Goal: Task Accomplishment & Management: Use online tool/utility

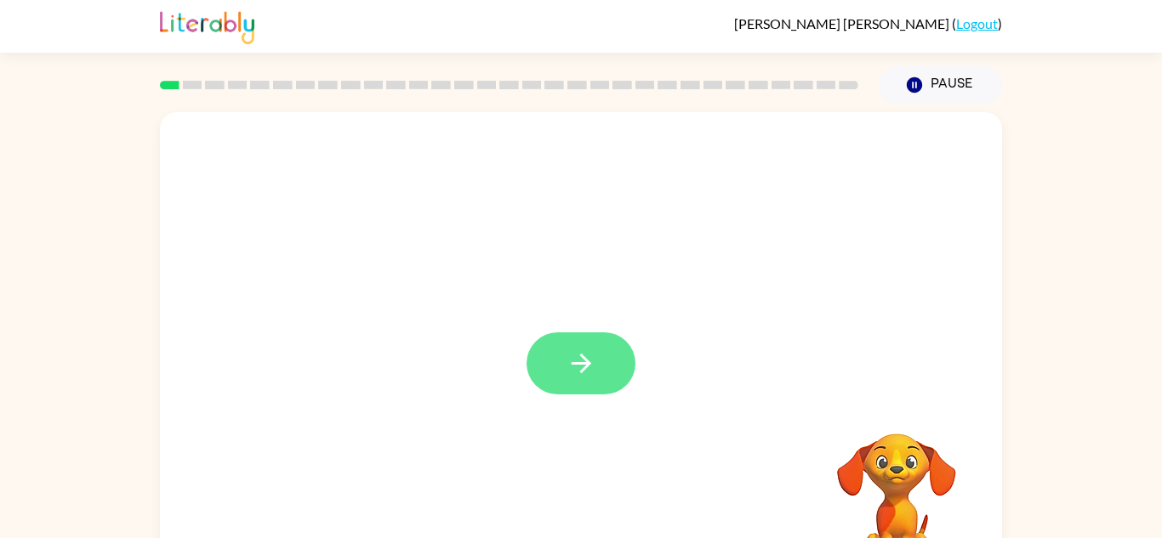
click at [578, 372] on icon "button" at bounding box center [582, 364] width 30 height 30
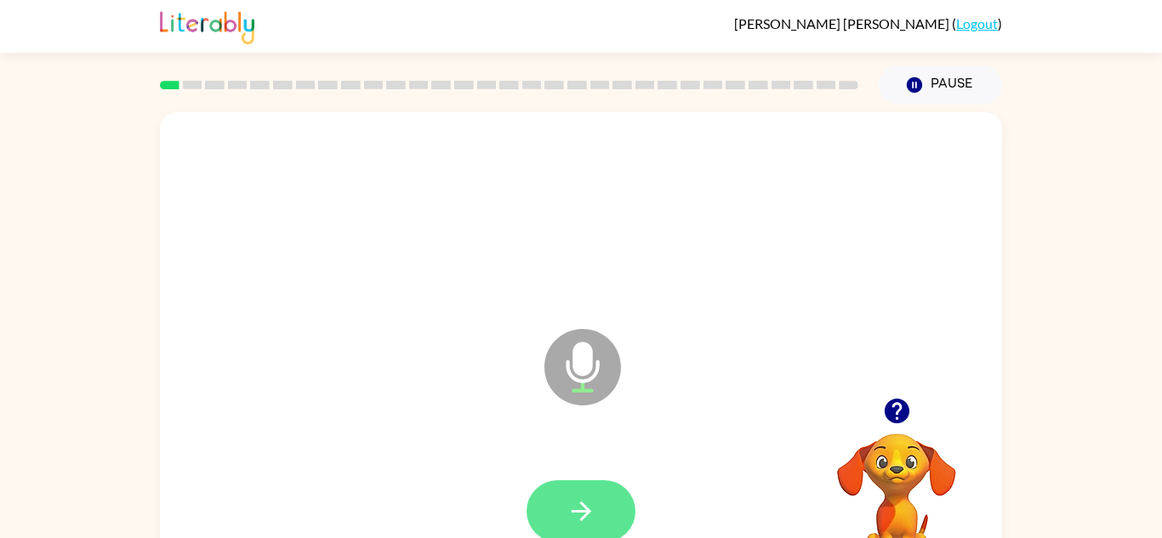
click at [561, 508] on button "button" at bounding box center [581, 512] width 109 height 62
click at [607, 504] on button "button" at bounding box center [581, 512] width 109 height 62
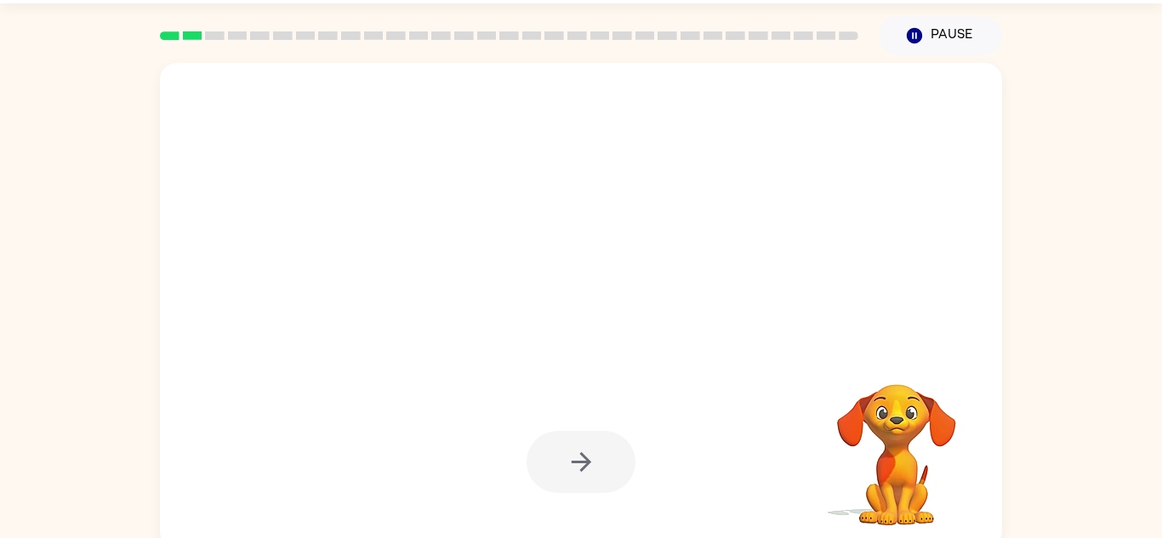
scroll to position [44, 0]
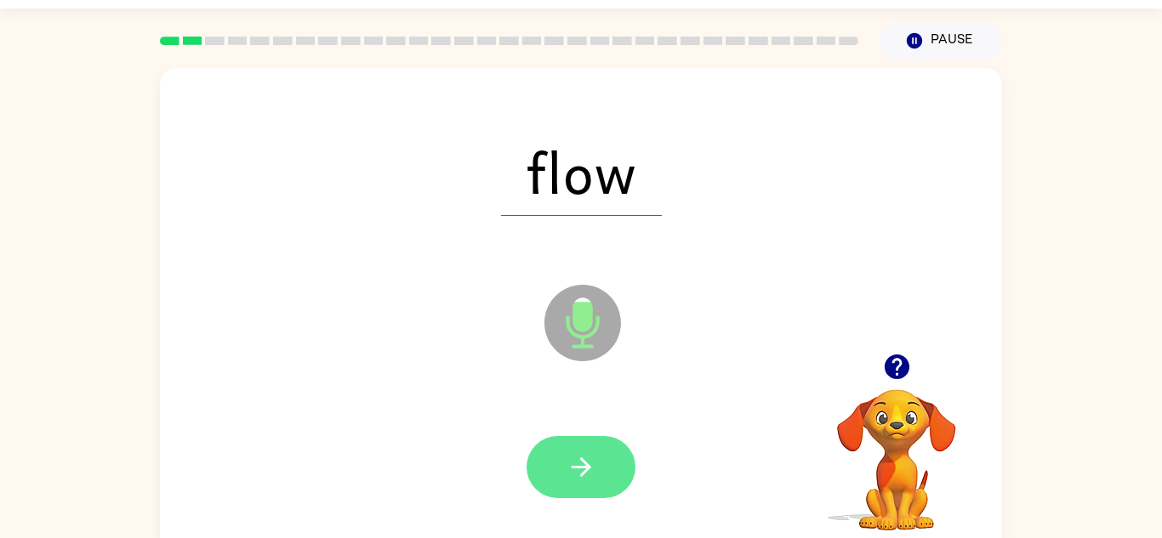
click at [591, 471] on icon "button" at bounding box center [582, 468] width 30 height 30
click at [603, 473] on button "button" at bounding box center [581, 467] width 109 height 62
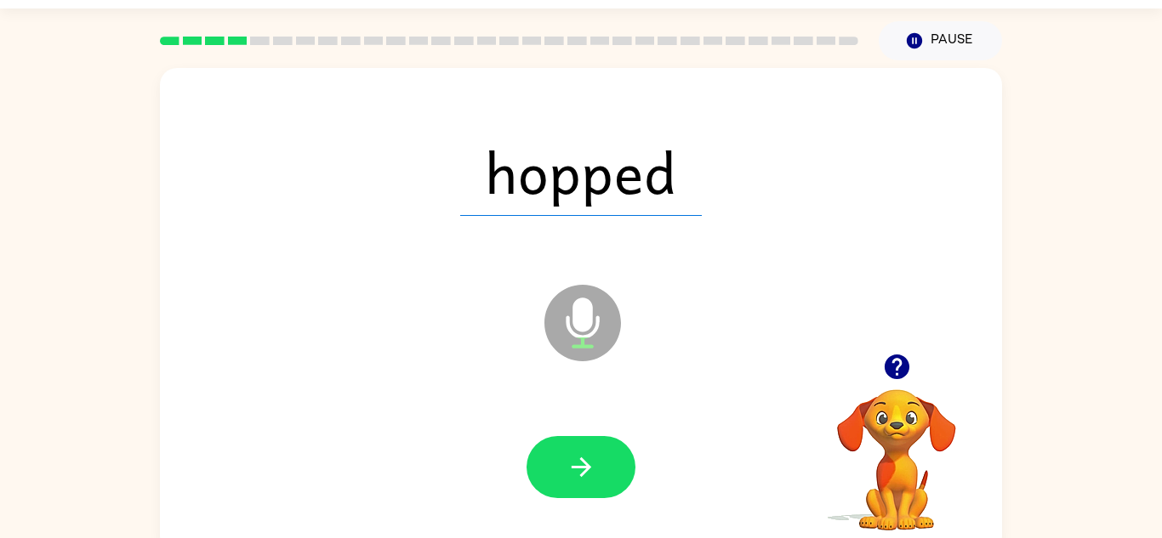
click at [889, 366] on icon "button" at bounding box center [896, 367] width 25 height 25
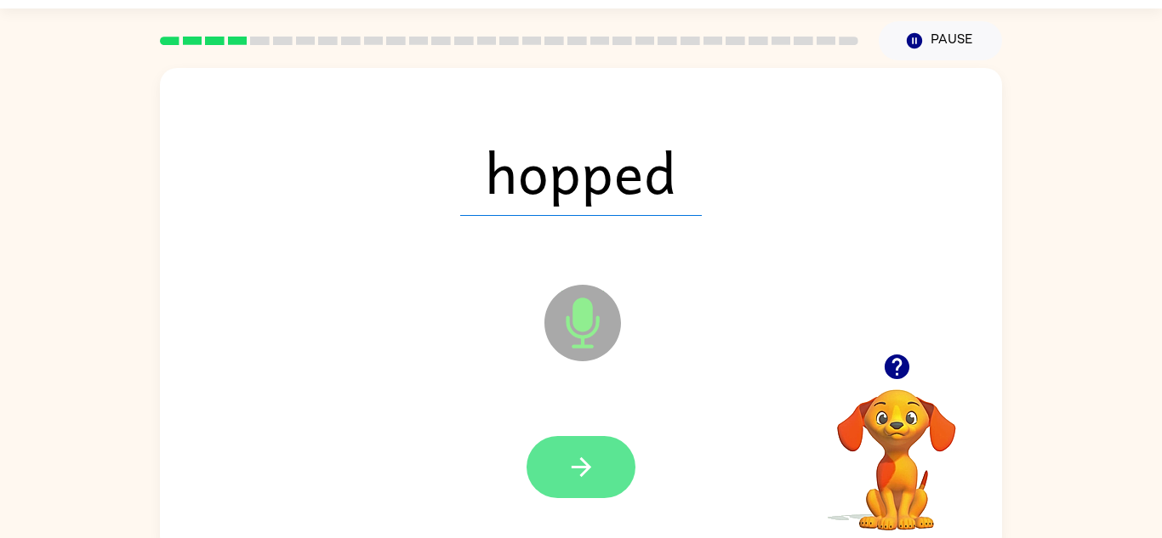
click at [571, 457] on icon "button" at bounding box center [582, 468] width 30 height 30
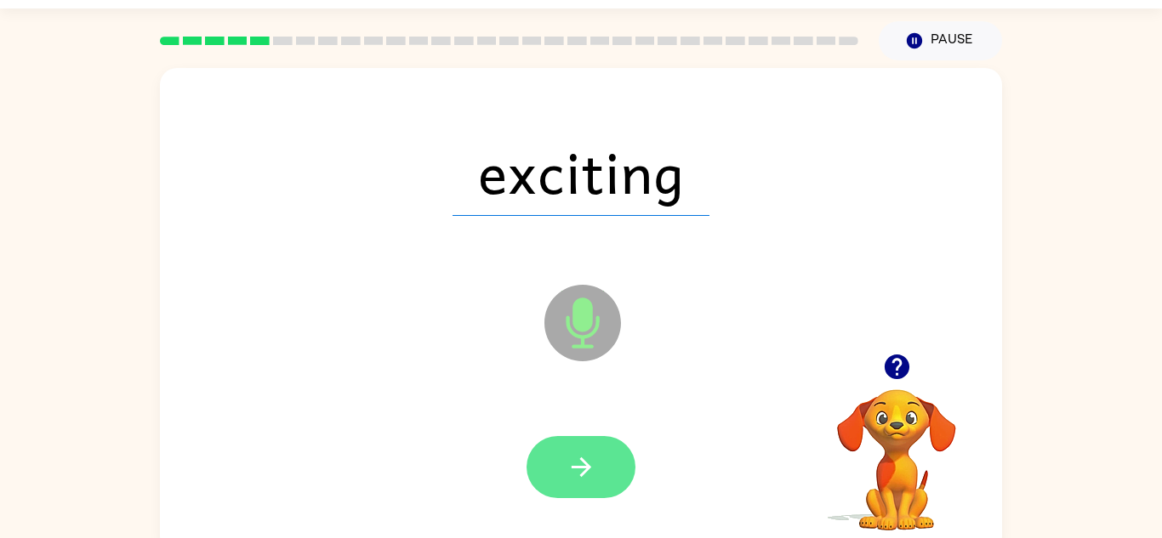
click at [567, 471] on icon "button" at bounding box center [582, 468] width 30 height 30
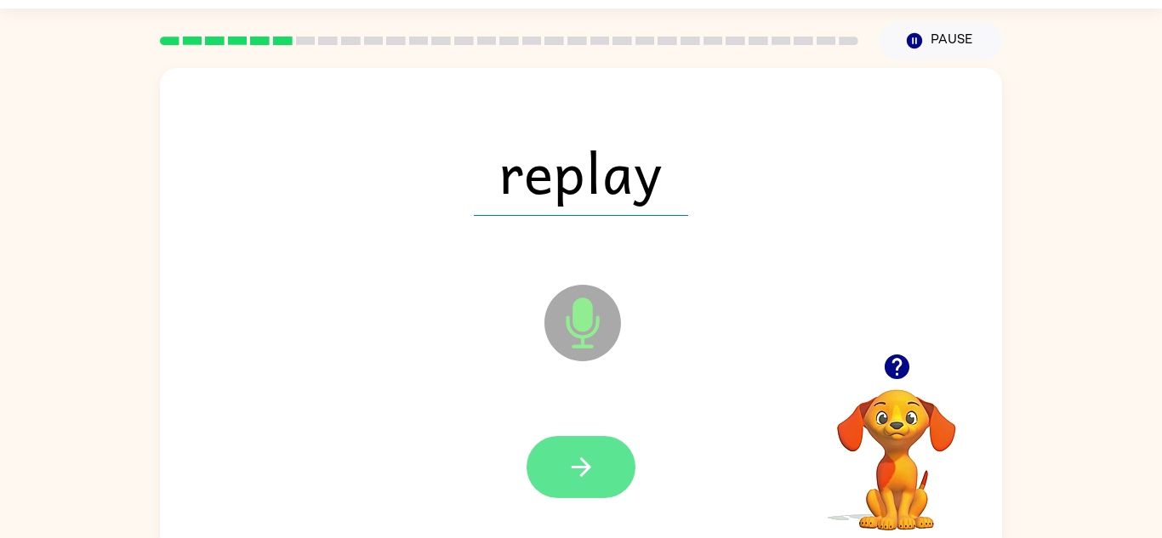
click at [583, 453] on icon "button" at bounding box center [582, 468] width 30 height 30
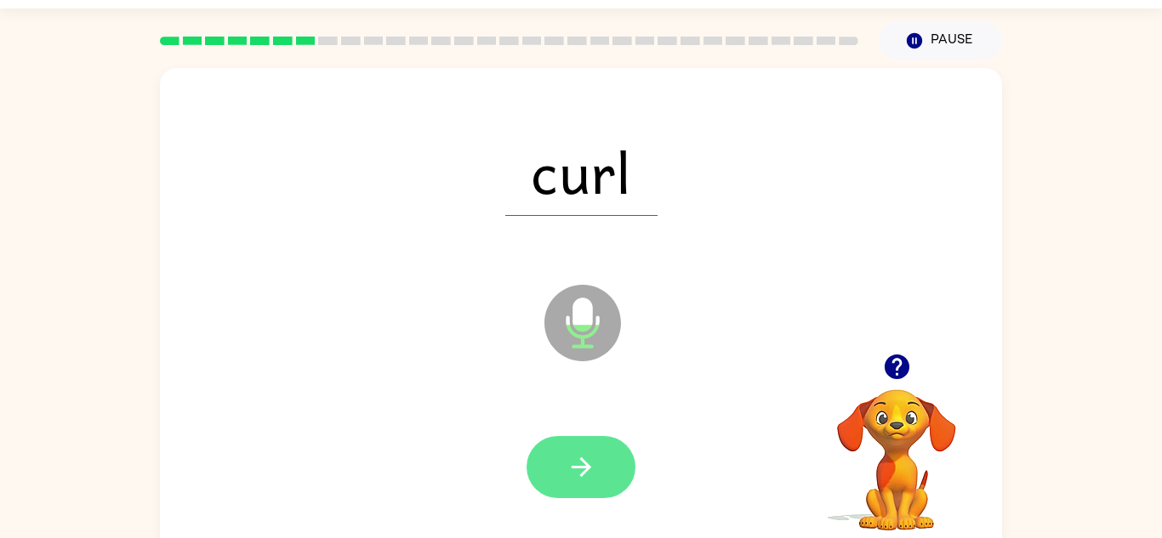
click at [605, 453] on button "button" at bounding box center [581, 467] width 109 height 62
click at [605, 447] on button "button" at bounding box center [581, 467] width 109 height 62
click at [607, 478] on button "button" at bounding box center [581, 467] width 109 height 62
click at [569, 462] on icon "button" at bounding box center [582, 468] width 30 height 30
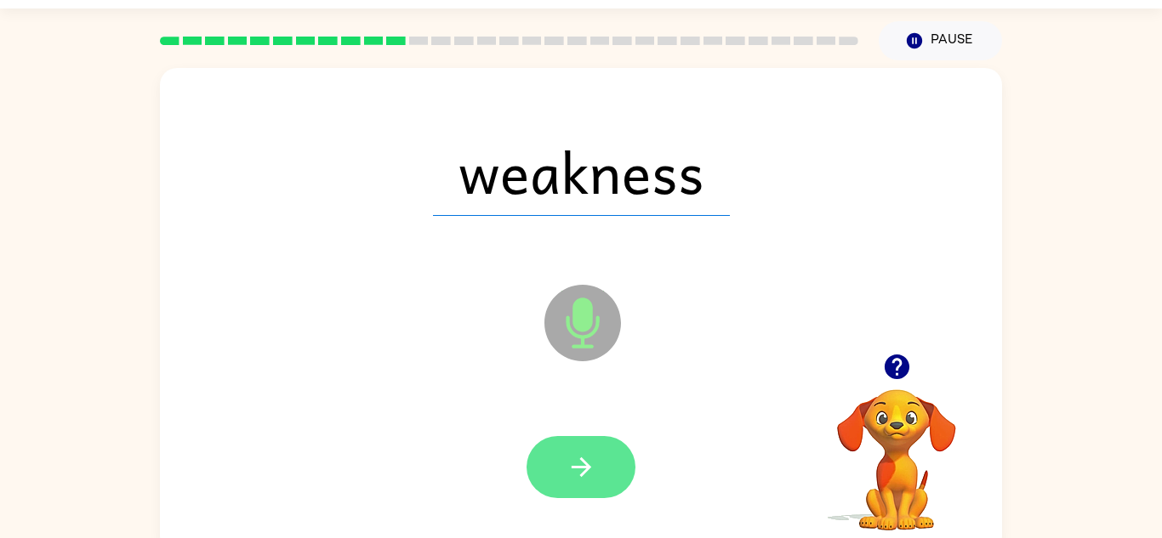
click at [578, 495] on button "button" at bounding box center [581, 467] width 109 height 62
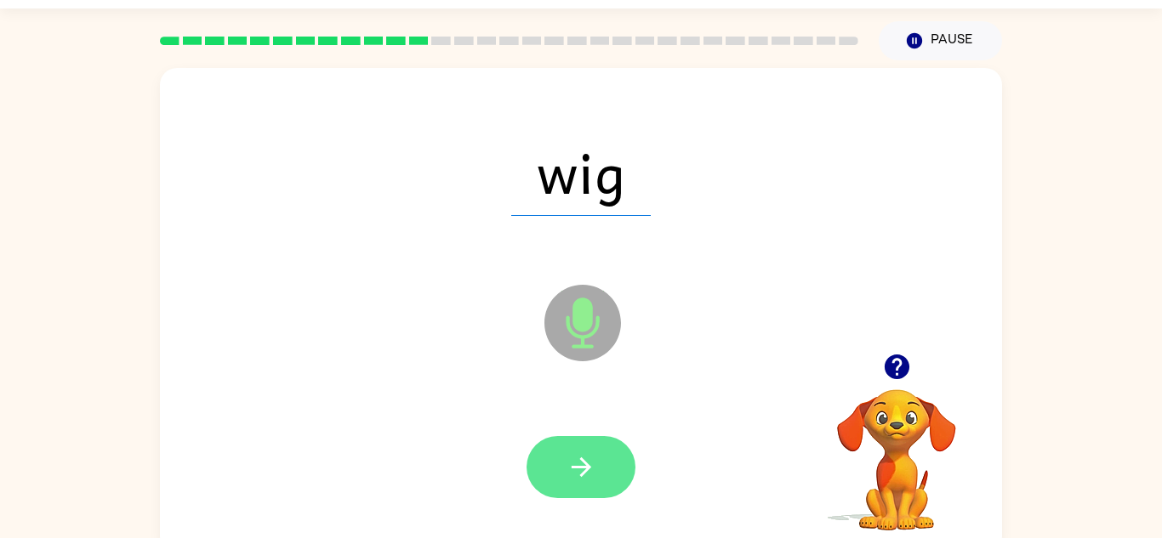
click at [584, 467] on icon "button" at bounding box center [581, 468] width 20 height 20
click at [572, 459] on icon "button" at bounding box center [582, 468] width 30 height 30
click at [600, 457] on button "button" at bounding box center [581, 467] width 109 height 62
click at [620, 458] on button "button" at bounding box center [581, 467] width 109 height 62
click at [599, 448] on button "button" at bounding box center [581, 467] width 109 height 62
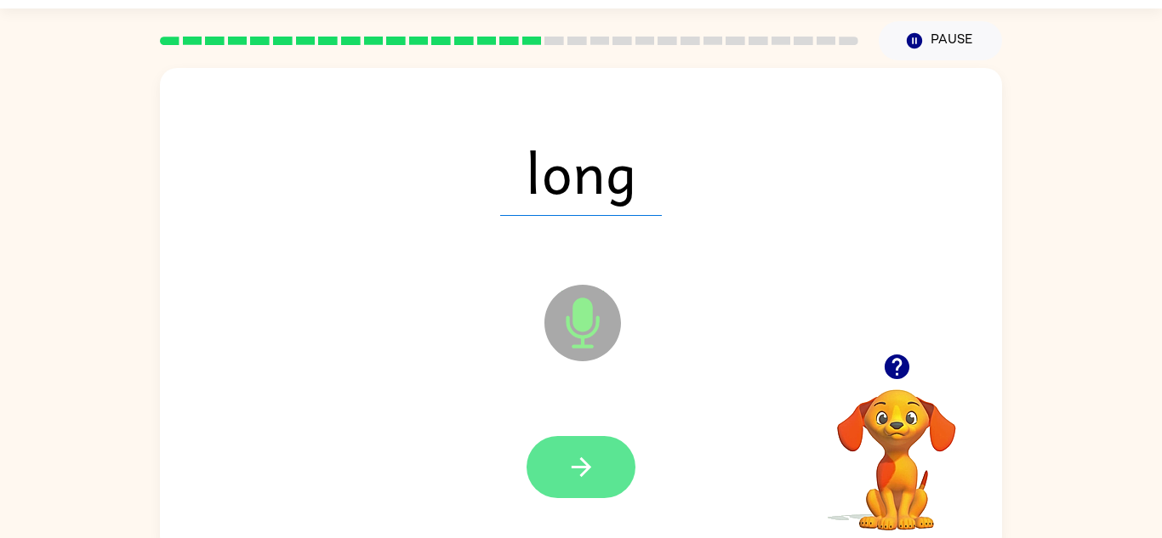
click at [595, 477] on icon "button" at bounding box center [582, 468] width 30 height 30
click at [576, 461] on icon "button" at bounding box center [582, 468] width 30 height 30
click at [601, 457] on button "button" at bounding box center [581, 467] width 109 height 62
click at [605, 493] on button "button" at bounding box center [581, 467] width 109 height 62
click at [621, 471] on button "button" at bounding box center [581, 467] width 109 height 62
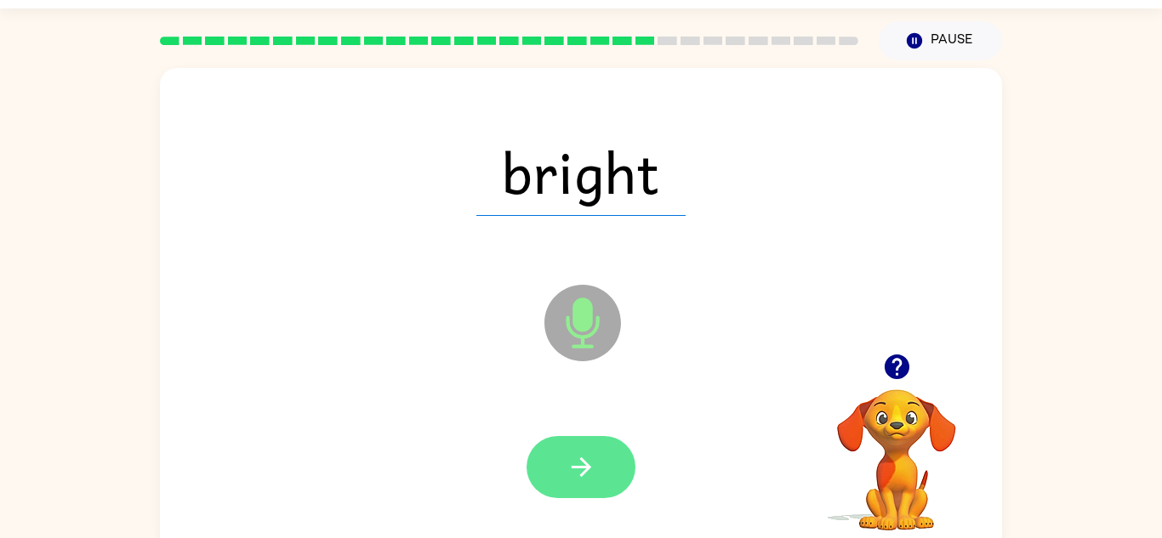
click at [606, 465] on button "button" at bounding box center [581, 467] width 109 height 62
click at [607, 466] on button "button" at bounding box center [581, 467] width 109 height 62
click at [615, 441] on button "button" at bounding box center [581, 467] width 109 height 62
click at [588, 437] on button "button" at bounding box center [581, 467] width 109 height 62
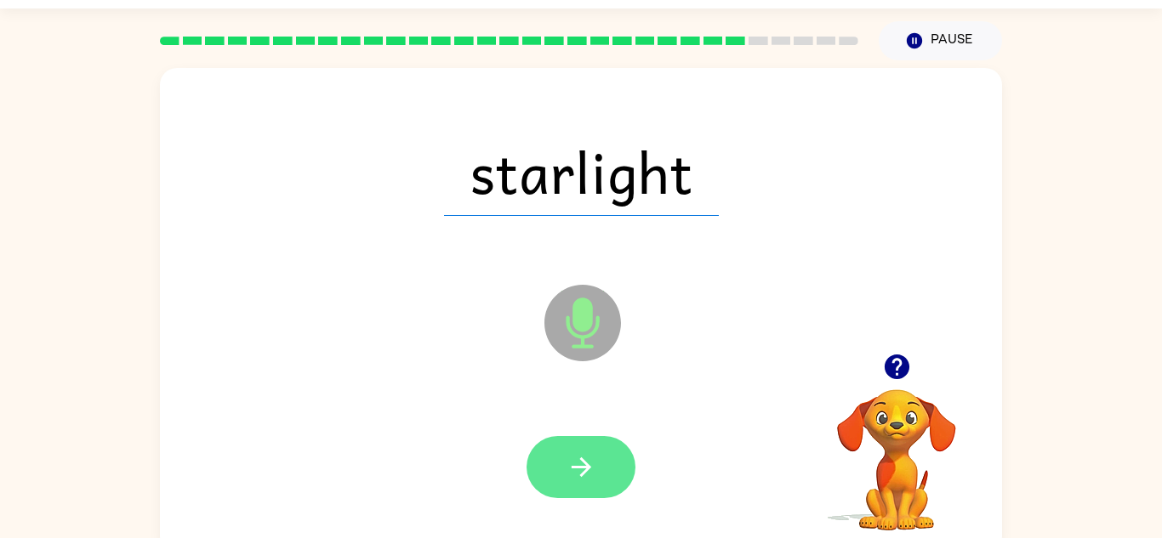
click at [577, 483] on button "button" at bounding box center [581, 467] width 109 height 62
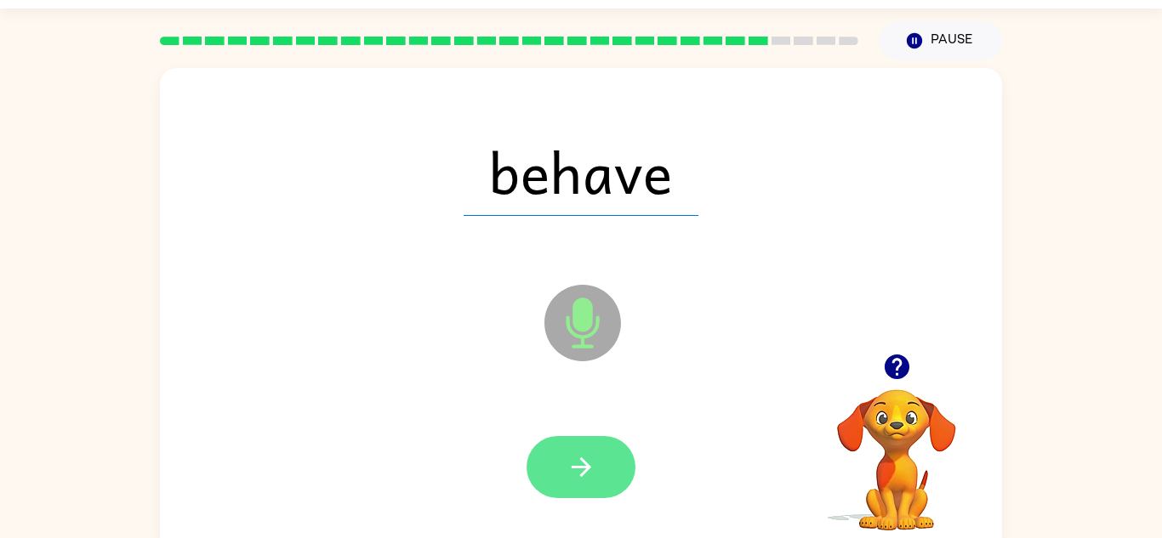
click at [579, 472] on icon "button" at bounding box center [582, 468] width 30 height 30
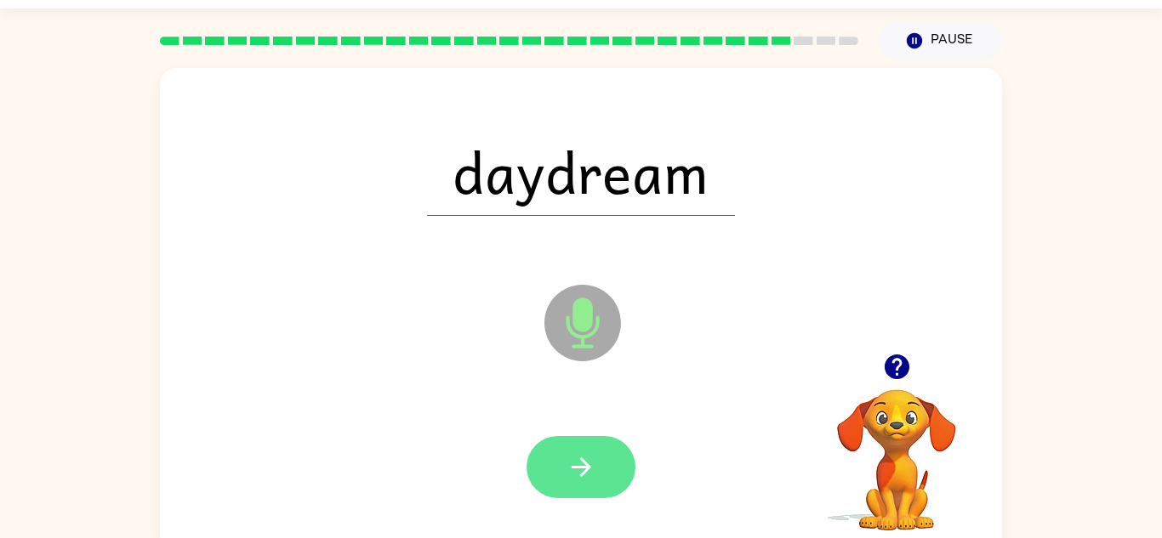
click at [595, 454] on icon "button" at bounding box center [582, 468] width 30 height 30
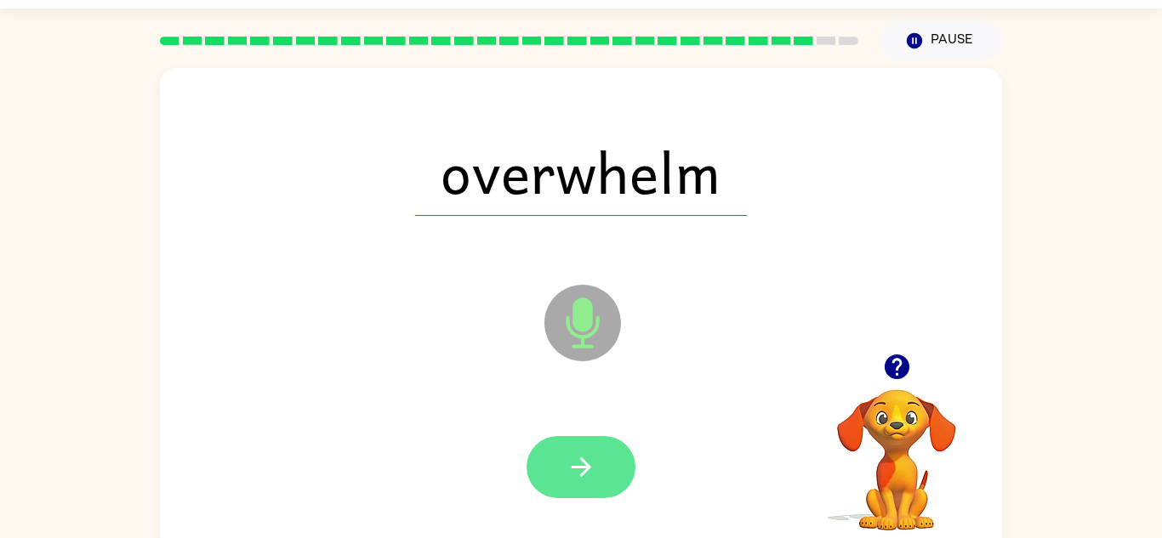
click at [602, 456] on button "button" at bounding box center [581, 467] width 109 height 62
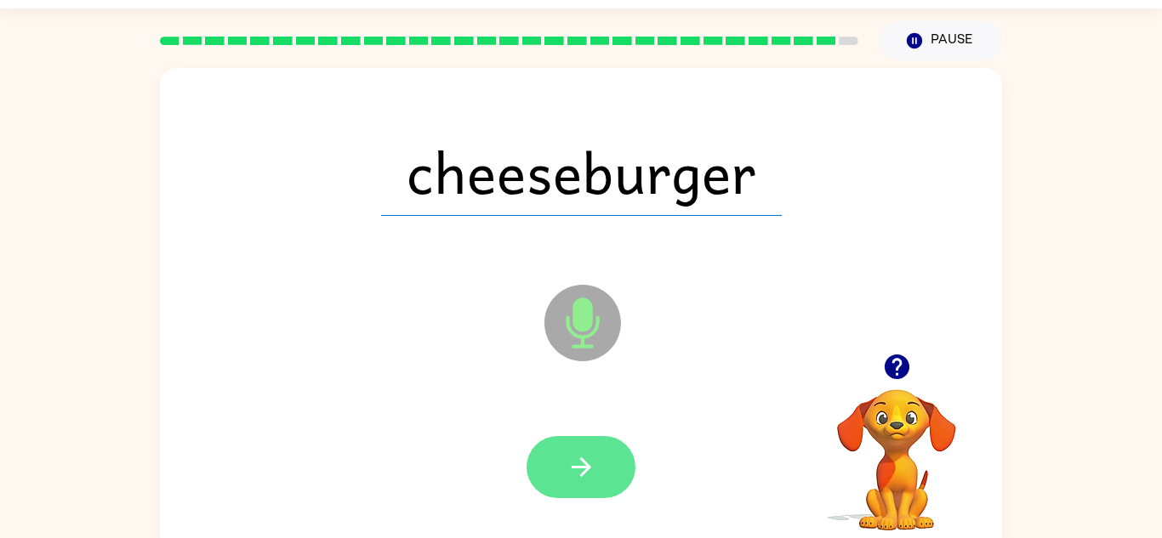
click at [584, 454] on icon "button" at bounding box center [582, 468] width 30 height 30
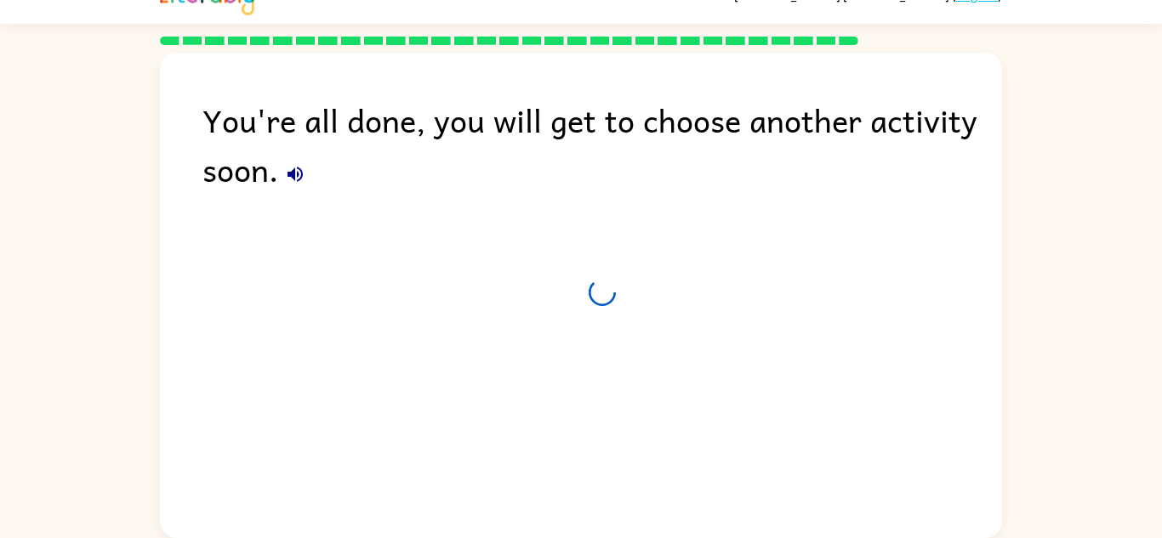
scroll to position [29, 0]
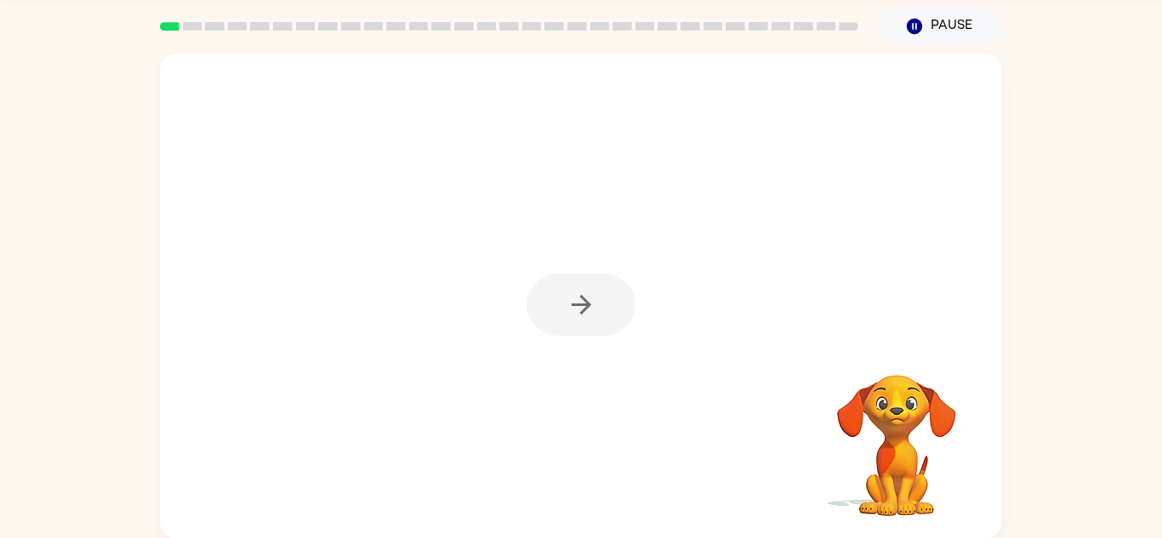
scroll to position [60, 0]
click at [573, 311] on div at bounding box center [581, 304] width 109 height 62
click at [566, 301] on div at bounding box center [581, 304] width 109 height 62
click at [594, 284] on div at bounding box center [581, 304] width 109 height 62
click at [599, 292] on div at bounding box center [581, 304] width 109 height 62
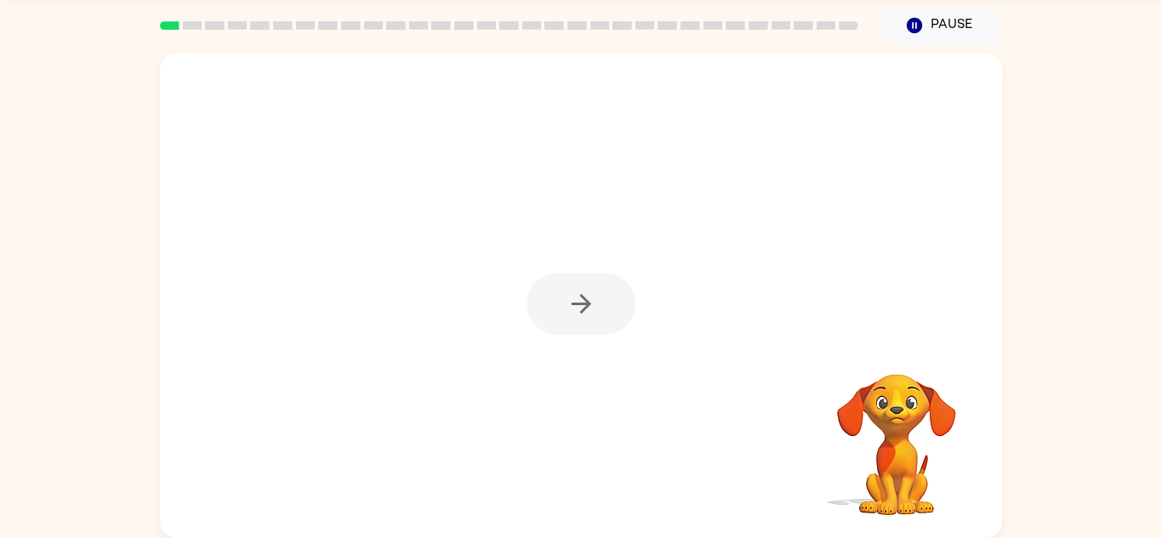
click at [597, 293] on div at bounding box center [581, 304] width 109 height 62
click at [602, 287] on button "button" at bounding box center [581, 304] width 109 height 62
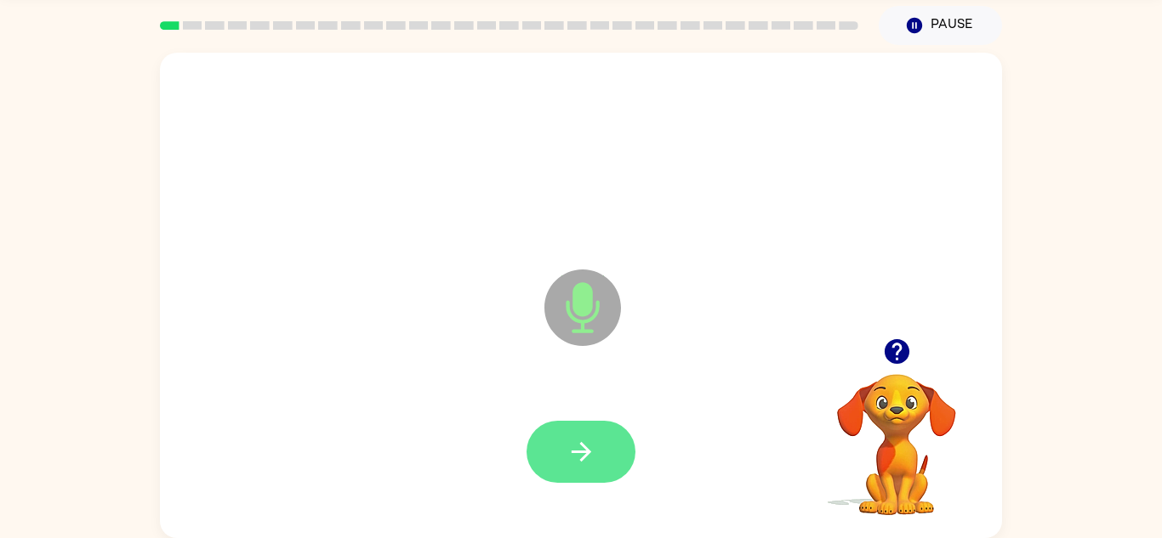
click at [562, 451] on button "button" at bounding box center [581, 452] width 109 height 62
click at [598, 441] on button "button" at bounding box center [581, 452] width 109 height 62
click at [573, 441] on icon "button" at bounding box center [582, 452] width 30 height 30
click at [561, 441] on button "button" at bounding box center [581, 452] width 109 height 62
click at [594, 441] on icon "button" at bounding box center [582, 452] width 30 height 30
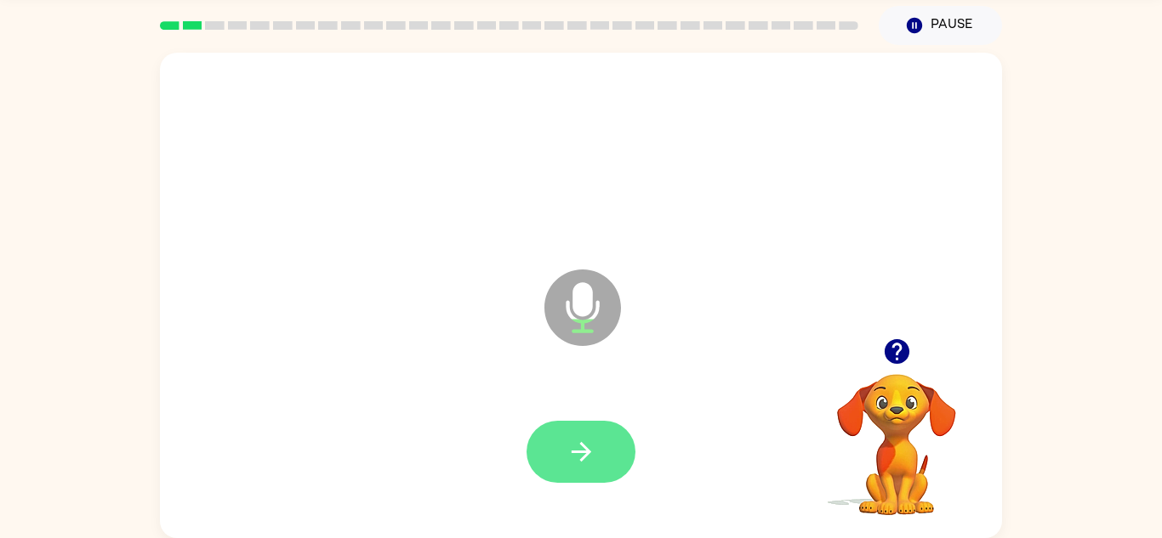
click at [583, 446] on icon "button" at bounding box center [581, 452] width 20 height 20
click at [606, 464] on button "button" at bounding box center [581, 452] width 109 height 62
click at [598, 453] on button "button" at bounding box center [581, 452] width 109 height 62
click at [590, 451] on icon "button" at bounding box center [582, 452] width 30 height 30
click at [589, 451] on icon "button" at bounding box center [581, 452] width 20 height 20
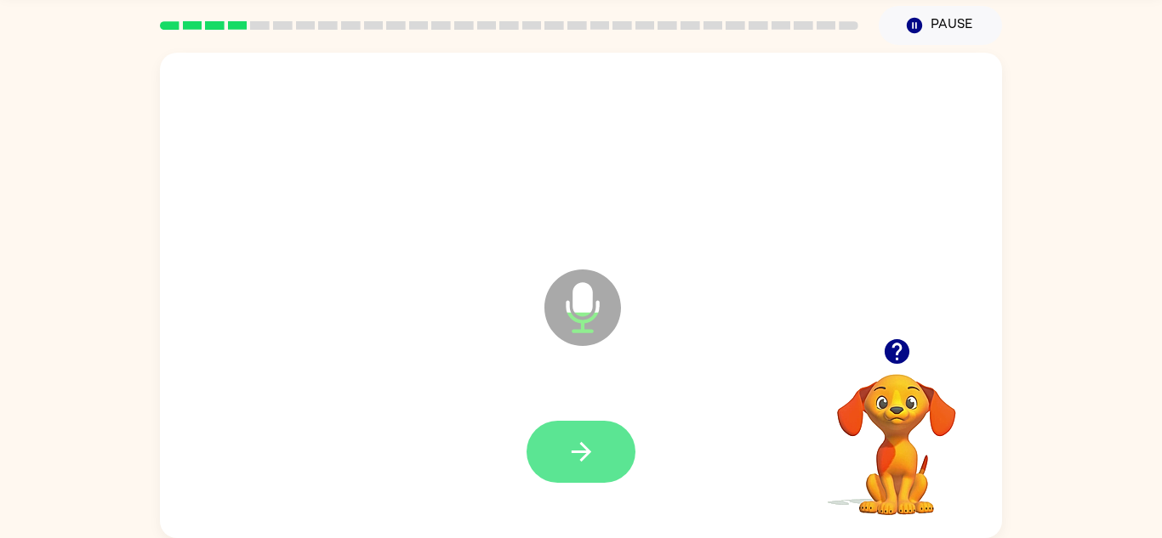
click at [576, 459] on icon "button" at bounding box center [582, 452] width 30 height 30
click at [608, 447] on button "button" at bounding box center [581, 452] width 109 height 62
click at [565, 441] on button "button" at bounding box center [581, 452] width 109 height 62
click at [585, 465] on icon "button" at bounding box center [582, 452] width 30 height 30
click at [587, 444] on icon "button" at bounding box center [582, 452] width 30 height 30
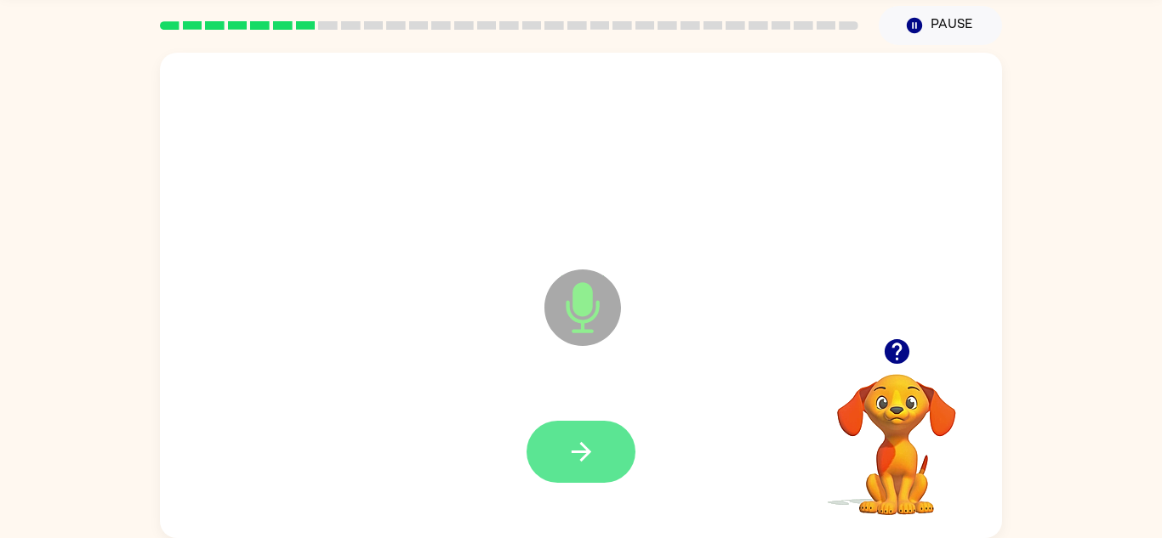
click at [590, 442] on icon "button" at bounding box center [582, 452] width 30 height 30
click at [578, 462] on icon "button" at bounding box center [582, 452] width 30 height 30
click at [592, 455] on icon "button" at bounding box center [582, 452] width 30 height 30
click at [557, 453] on button "button" at bounding box center [581, 452] width 109 height 62
click at [601, 455] on button "button" at bounding box center [581, 452] width 109 height 62
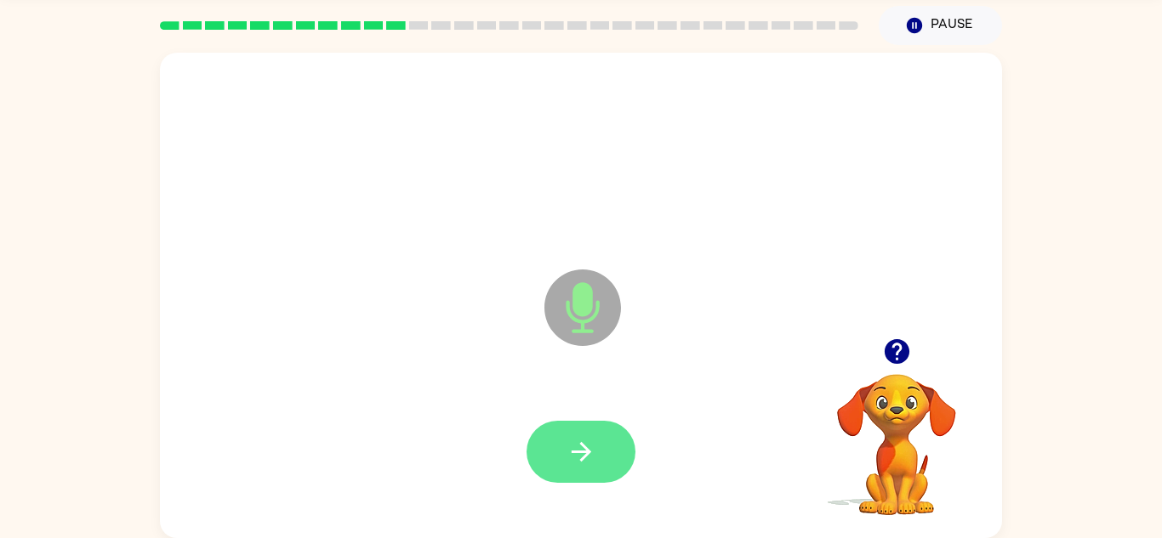
click at [567, 441] on icon "button" at bounding box center [582, 452] width 30 height 30
click at [586, 455] on icon "button" at bounding box center [581, 452] width 20 height 20
click at [595, 449] on icon "button" at bounding box center [582, 452] width 30 height 30
click at [572, 476] on button "button" at bounding box center [581, 452] width 109 height 62
click at [579, 460] on icon "button" at bounding box center [581, 452] width 20 height 20
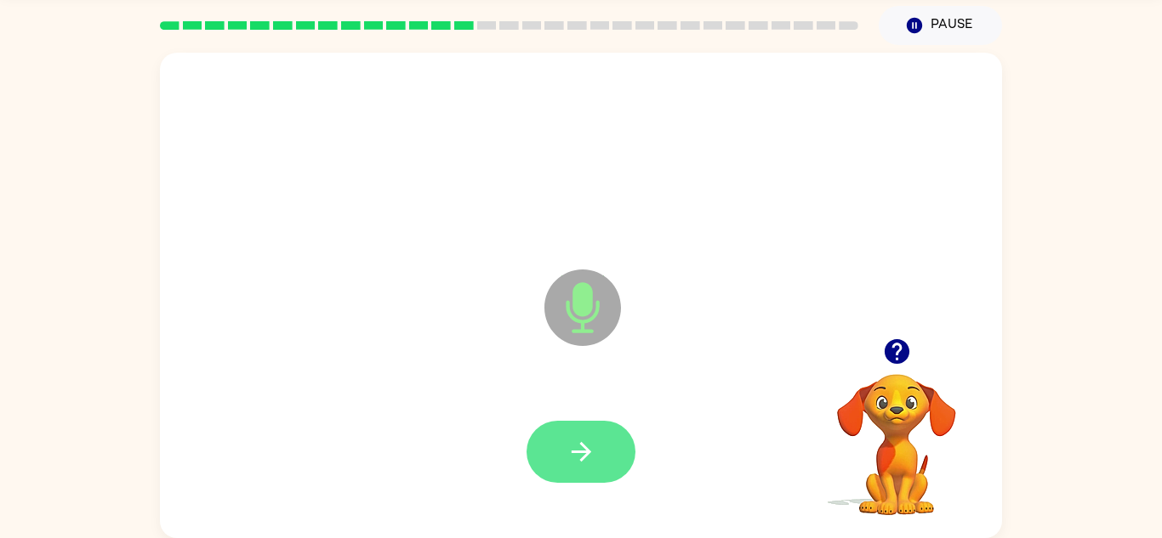
click at [567, 451] on icon "button" at bounding box center [582, 452] width 30 height 30
click at [582, 424] on button "button" at bounding box center [581, 452] width 109 height 62
click at [578, 459] on icon "button" at bounding box center [582, 452] width 30 height 30
click at [577, 424] on button "button" at bounding box center [581, 452] width 109 height 62
click at [603, 460] on button "button" at bounding box center [581, 452] width 109 height 62
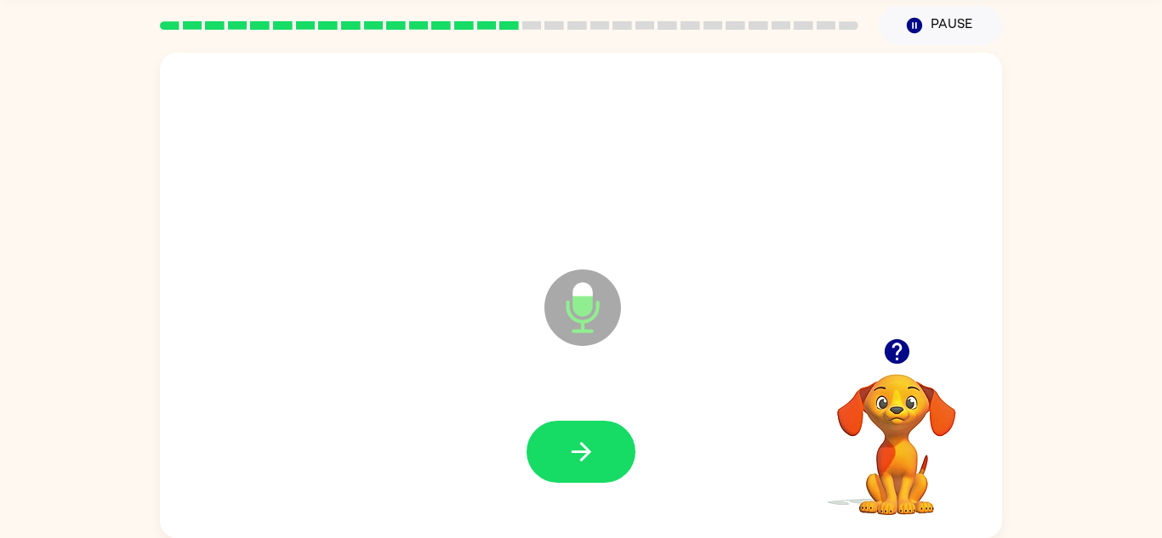
click at [572, 403] on div at bounding box center [581, 453] width 808 height 140
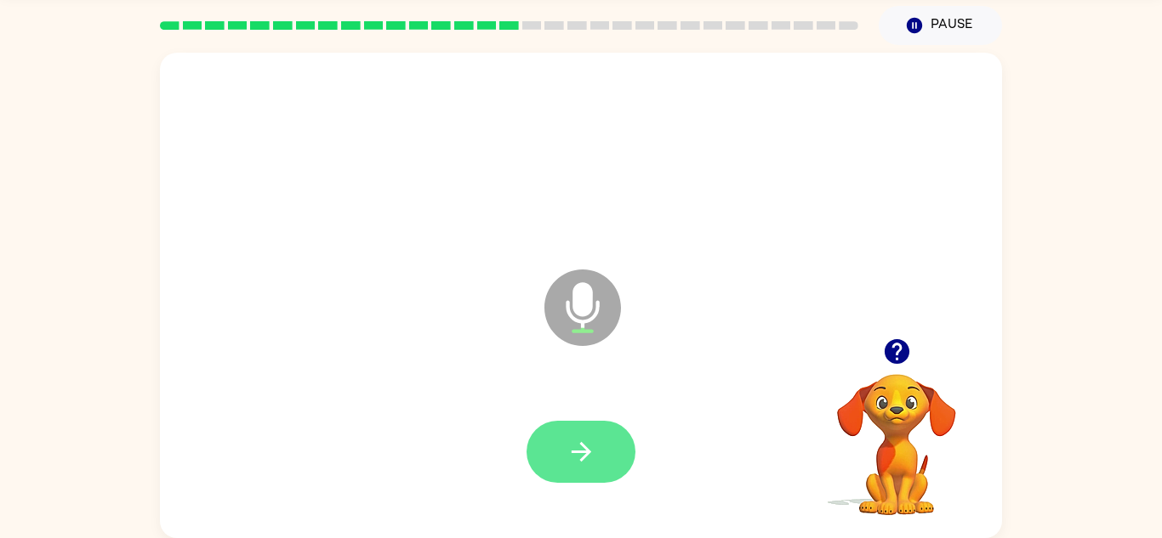
click at [598, 447] on button "button" at bounding box center [581, 452] width 109 height 62
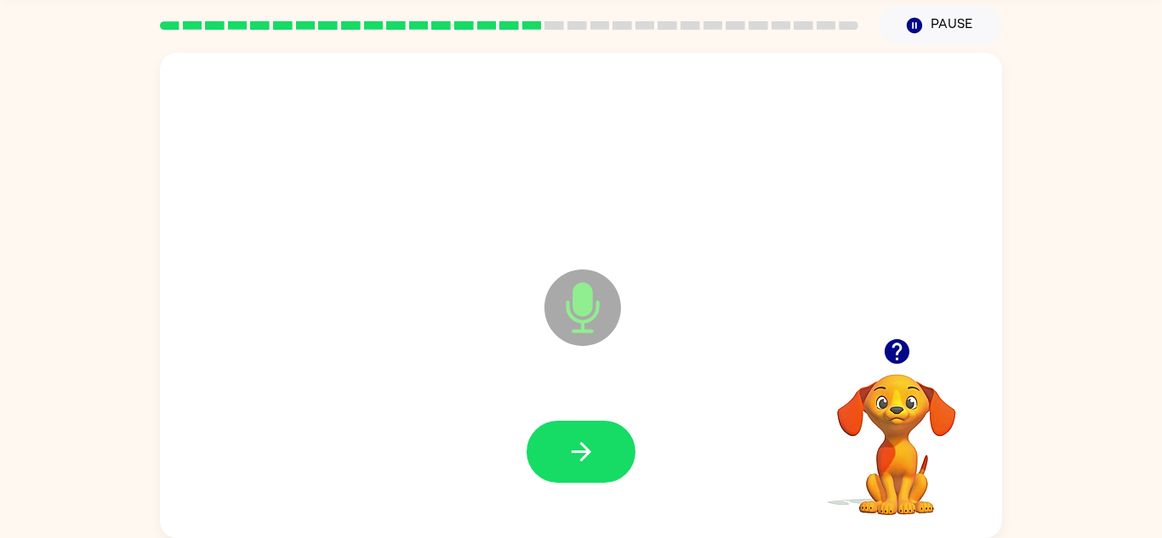
click at [607, 409] on div at bounding box center [581, 453] width 808 height 140
click at [567, 456] on icon "button" at bounding box center [582, 452] width 30 height 30
click at [557, 470] on button "button" at bounding box center [581, 452] width 109 height 62
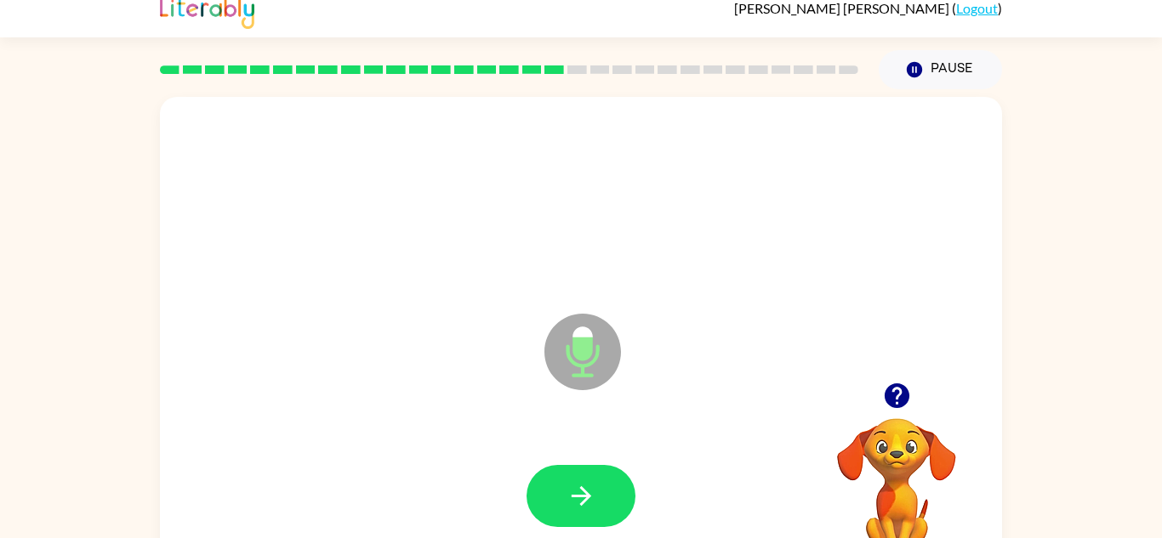
scroll to position [0, 0]
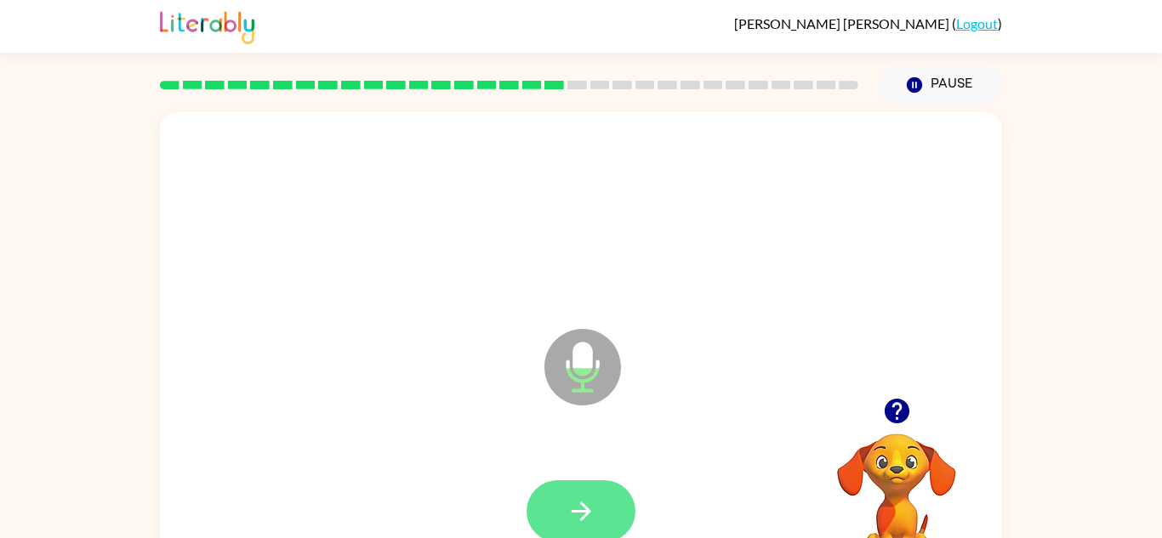
click at [577, 500] on icon "button" at bounding box center [582, 512] width 30 height 30
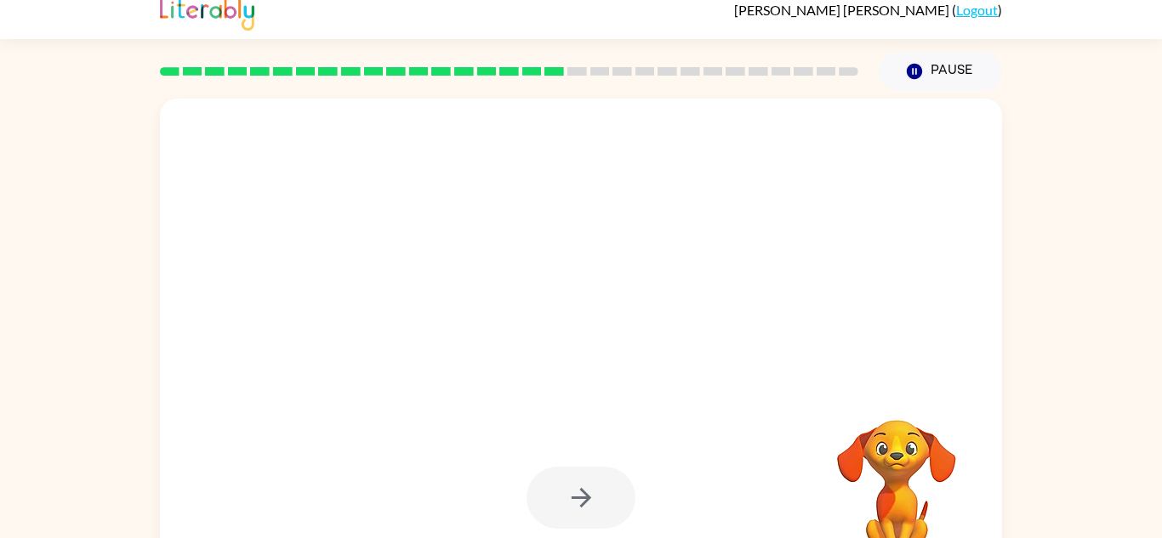
scroll to position [60, 0]
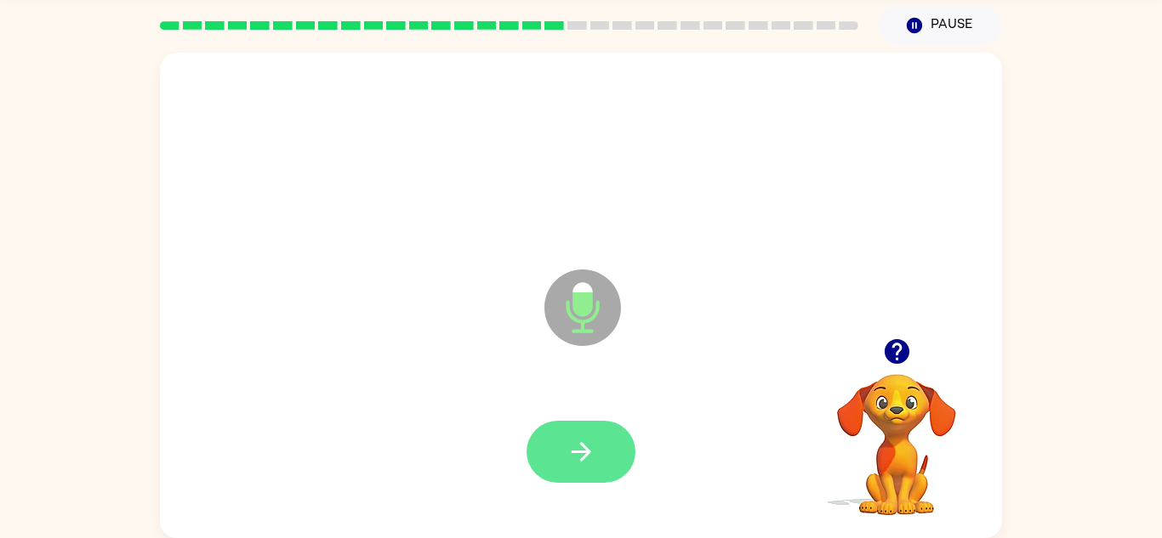
click at [578, 466] on icon "button" at bounding box center [582, 452] width 30 height 30
click at [578, 459] on icon "button" at bounding box center [582, 452] width 30 height 30
click at [564, 447] on button "button" at bounding box center [581, 452] width 109 height 62
click at [584, 435] on button "button" at bounding box center [581, 452] width 109 height 62
click at [601, 446] on button "button" at bounding box center [581, 452] width 109 height 62
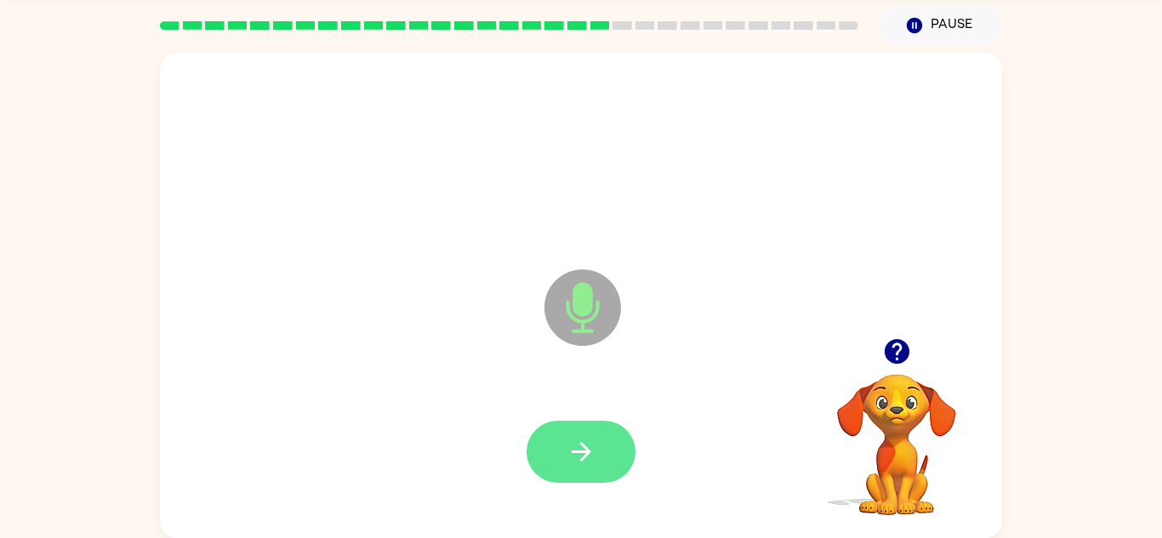
click at [566, 423] on button "button" at bounding box center [581, 452] width 109 height 62
click at [573, 464] on icon "button" at bounding box center [582, 452] width 30 height 30
click at [598, 441] on button "button" at bounding box center [581, 452] width 109 height 62
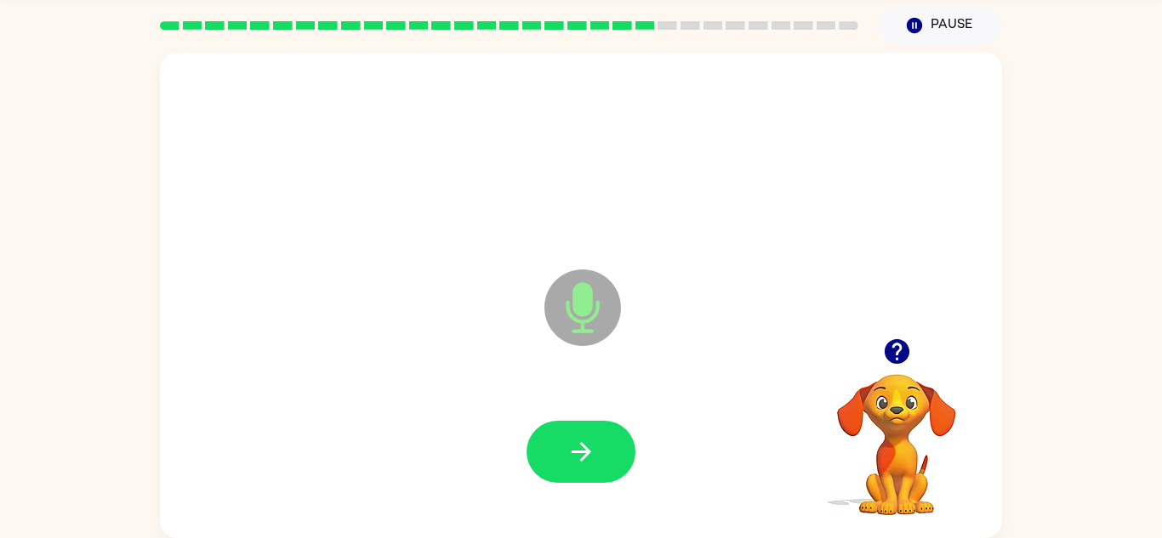
click at [622, 482] on div at bounding box center [581, 452] width 109 height 62
click at [576, 441] on icon "button" at bounding box center [582, 452] width 30 height 30
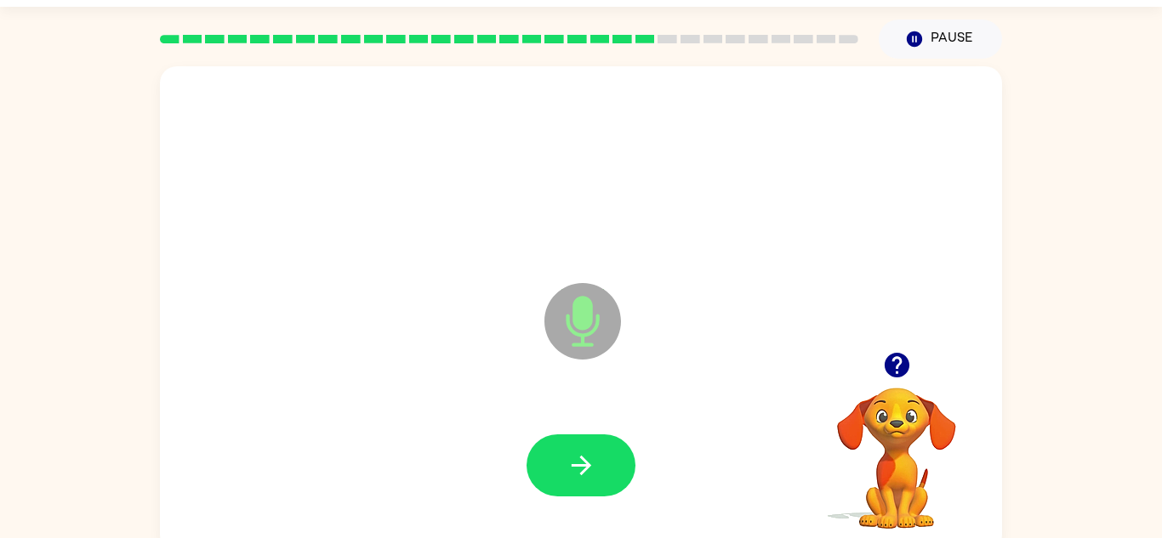
scroll to position [37, 0]
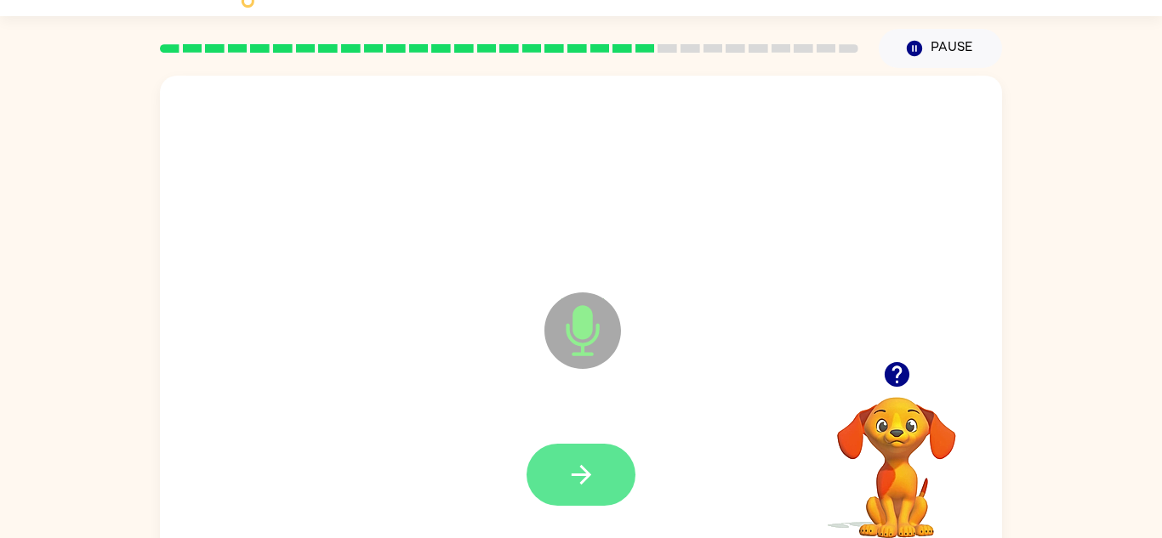
click at [585, 461] on icon "button" at bounding box center [582, 475] width 30 height 30
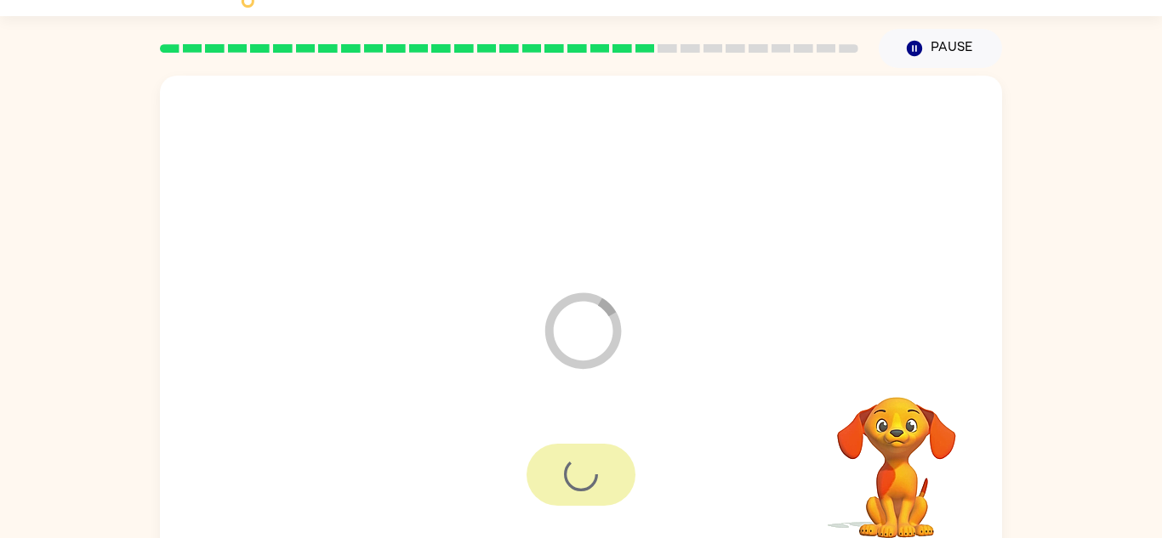
scroll to position [60, 0]
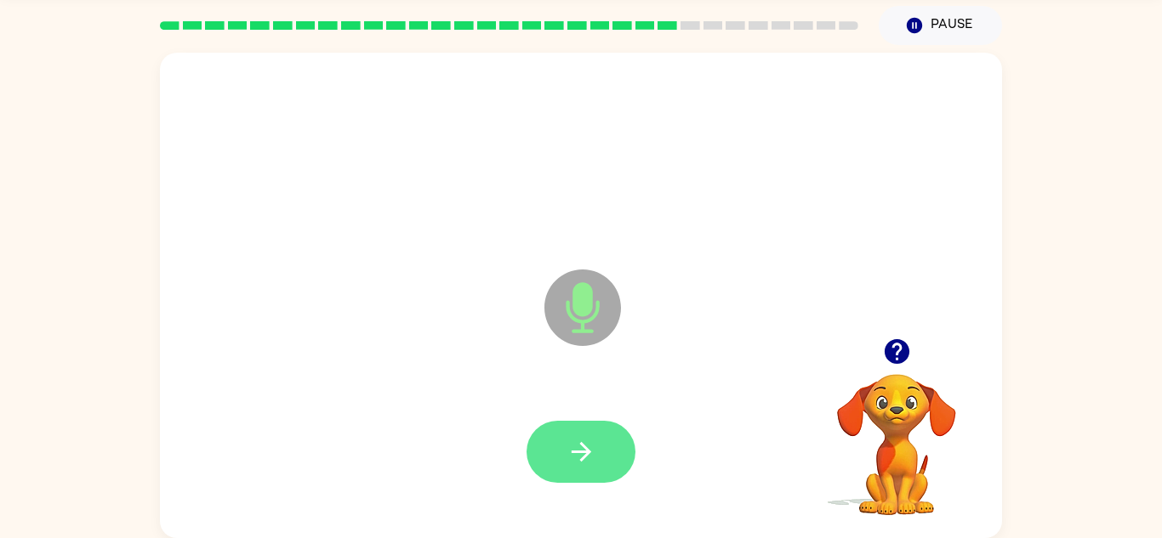
click at [578, 478] on button "button" at bounding box center [581, 452] width 109 height 62
click at [902, 336] on button "button" at bounding box center [896, 351] width 43 height 43
click at [586, 440] on icon "button" at bounding box center [582, 452] width 30 height 30
click at [583, 448] on icon "button" at bounding box center [582, 452] width 30 height 30
click at [589, 442] on icon "button" at bounding box center [582, 452] width 30 height 30
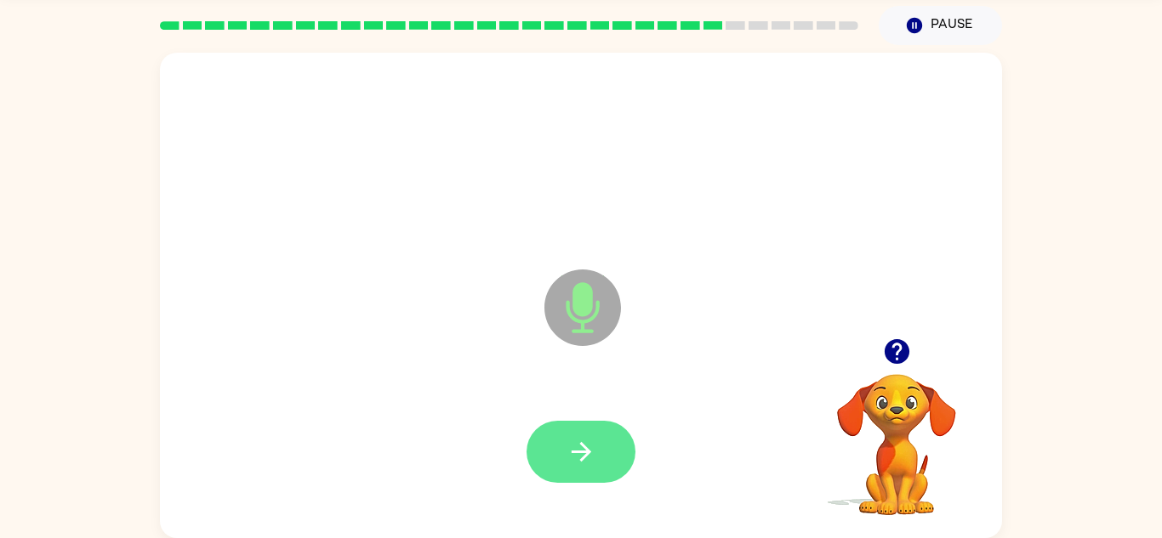
click at [596, 421] on button "button" at bounding box center [581, 452] width 109 height 62
click at [592, 459] on icon "button" at bounding box center [582, 452] width 30 height 30
click at [556, 480] on button "button" at bounding box center [581, 452] width 109 height 62
click at [576, 443] on icon "button" at bounding box center [582, 452] width 30 height 30
click at [577, 421] on button "button" at bounding box center [581, 452] width 109 height 62
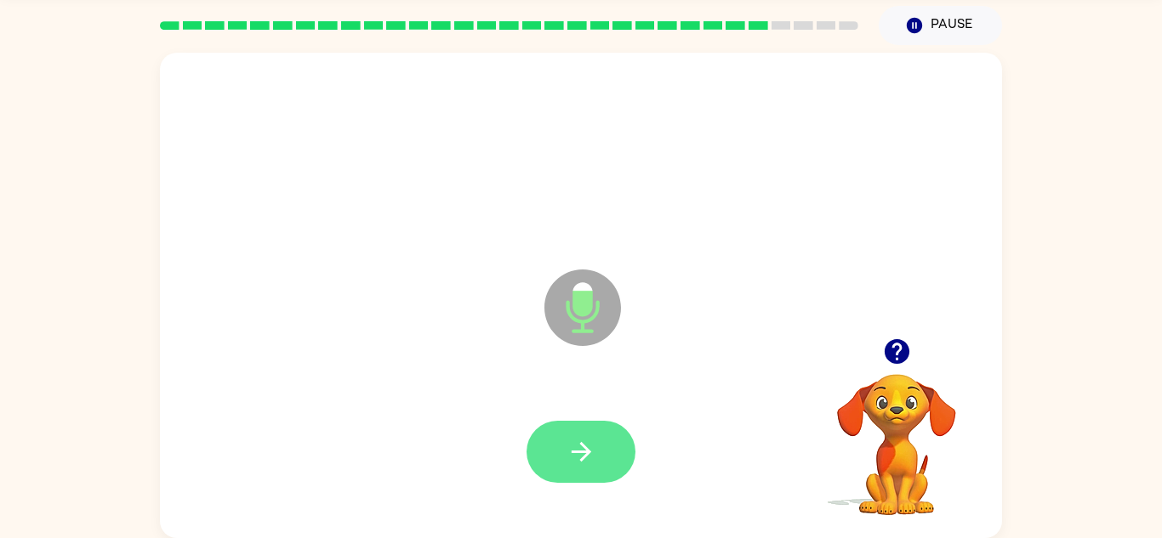
click at [580, 459] on icon "button" at bounding box center [581, 452] width 20 height 20
click at [594, 429] on button "button" at bounding box center [581, 452] width 109 height 62
click at [599, 439] on button "button" at bounding box center [581, 452] width 109 height 62
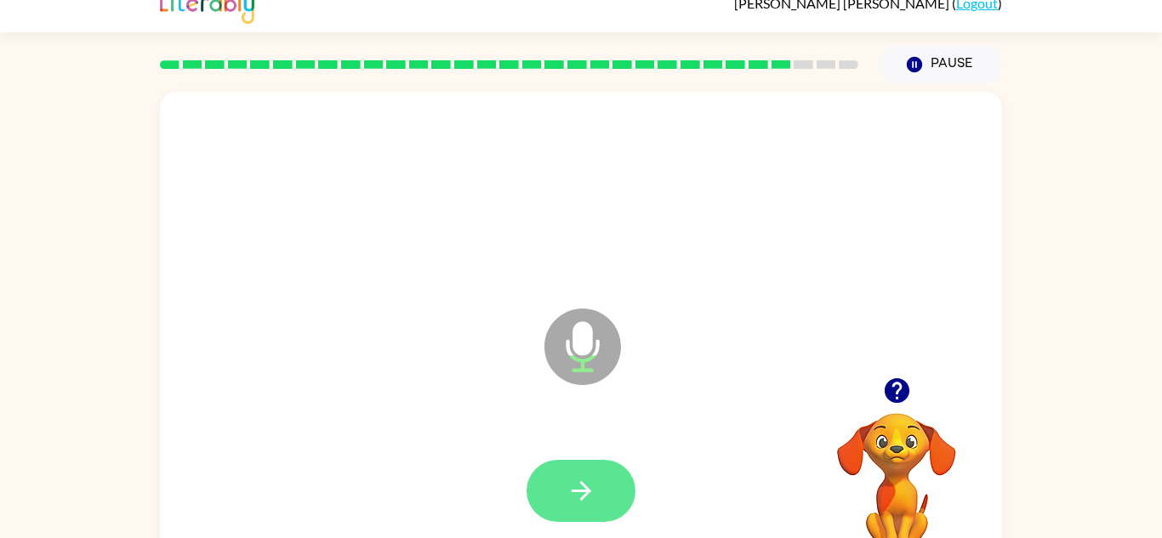
click at [560, 473] on button "button" at bounding box center [581, 491] width 109 height 62
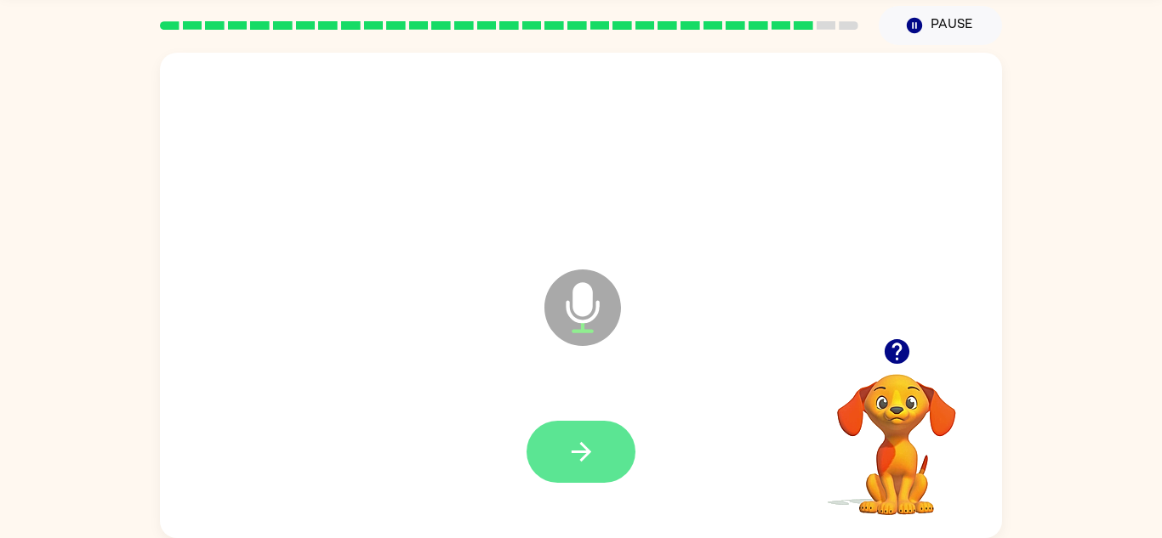
click at [615, 470] on button "button" at bounding box center [581, 452] width 109 height 62
click at [607, 446] on button "button" at bounding box center [581, 452] width 109 height 62
click at [580, 481] on button "button" at bounding box center [581, 452] width 109 height 62
click at [567, 440] on icon "button" at bounding box center [582, 452] width 30 height 30
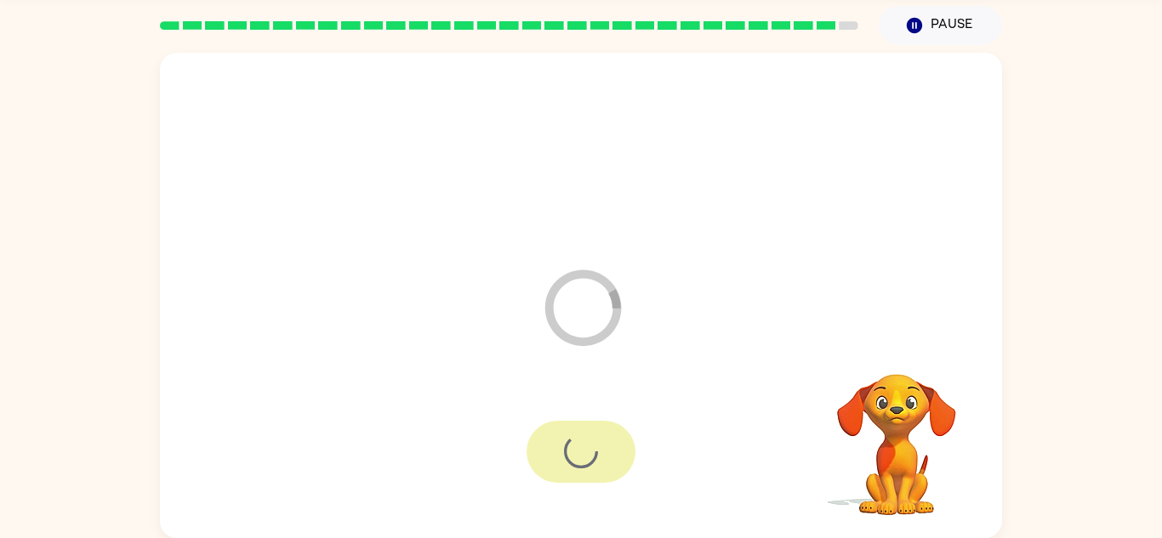
scroll to position [29, 0]
